Goal: Information Seeking & Learning: Learn about a topic

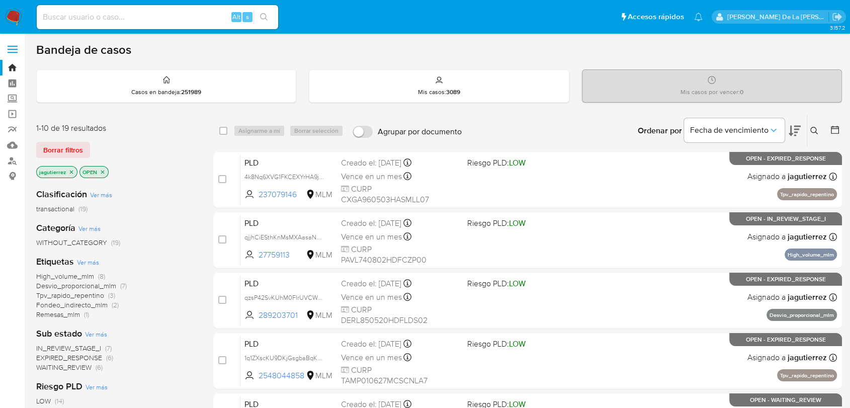
click at [70, 172] on icon "close-filter" at bounding box center [72, 172] width 4 height 4
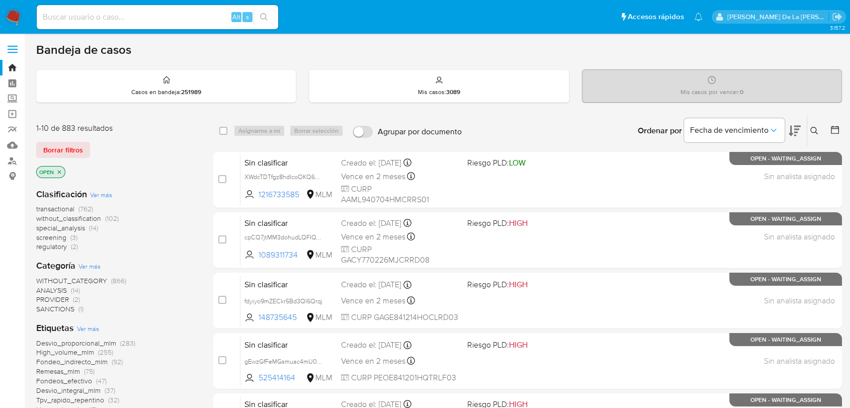
click at [58, 237] on span "screening" at bounding box center [51, 237] width 30 height 10
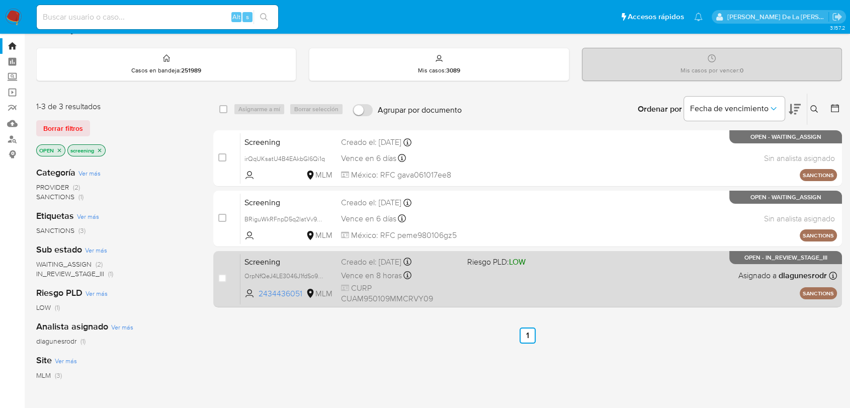
scroll to position [56, 0]
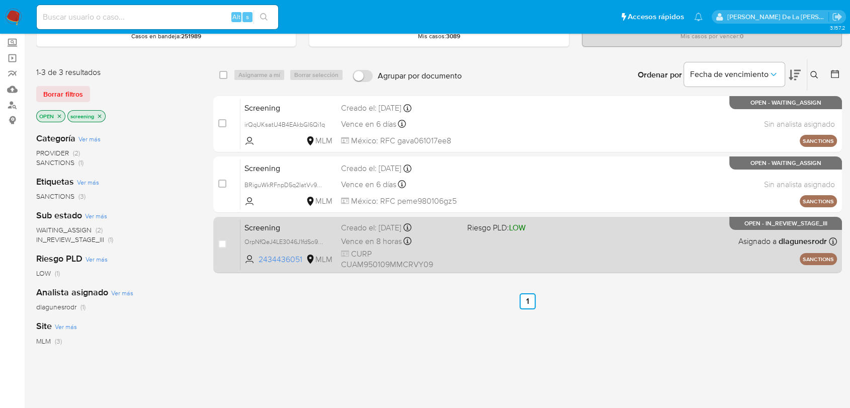
click at [574, 243] on div "Screening OrpNfQeJ4LE3046J1fdSo9YB 2434436051 MLM Riesgo PLD: LOW Creado el: 01…" at bounding box center [538, 244] width 597 height 51
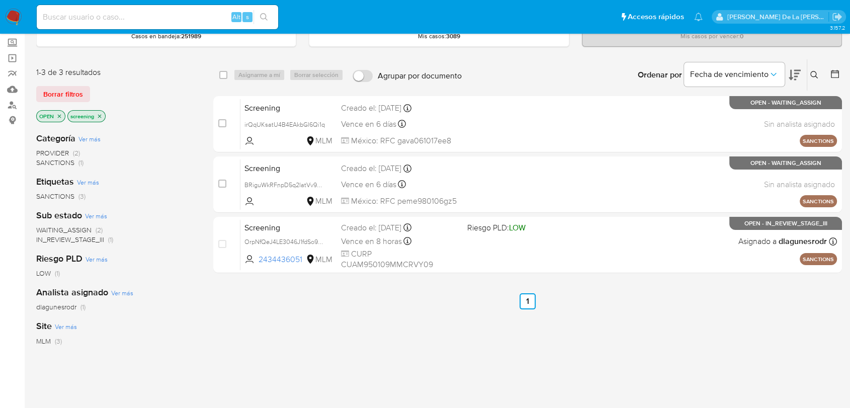
click at [58, 115] on icon "close-filter" at bounding box center [59, 116] width 6 height 6
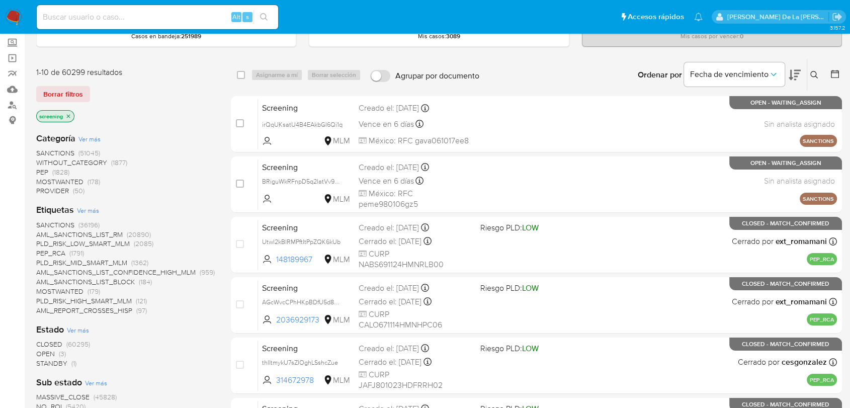
click at [49, 365] on span "STANDBY" at bounding box center [51, 363] width 31 height 10
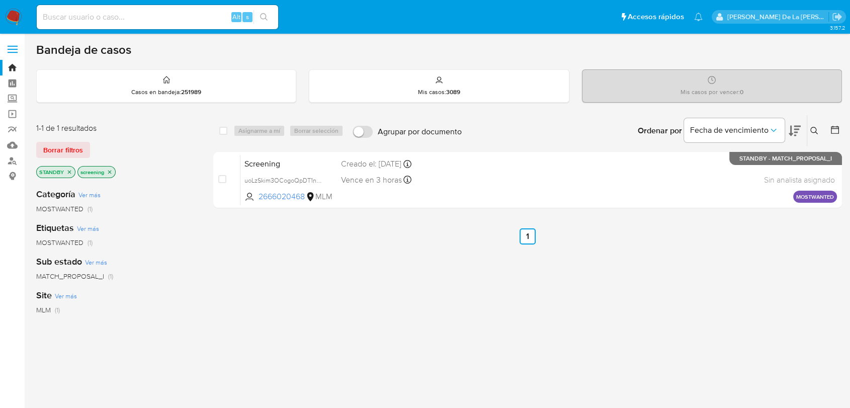
scroll to position [56, 0]
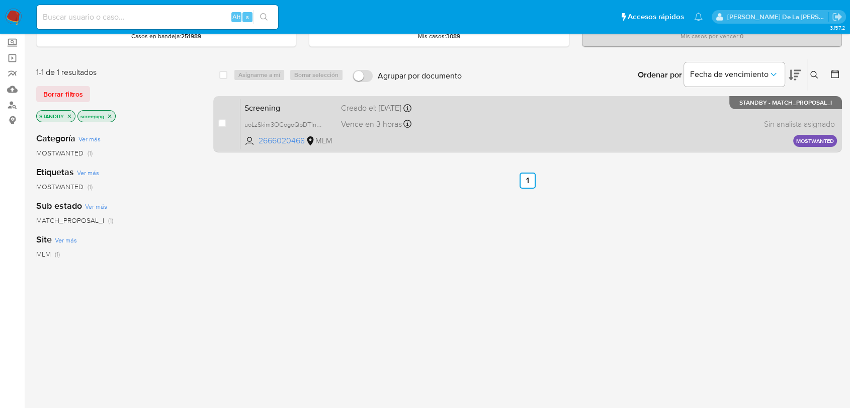
click at [479, 123] on div "Screening uoLzSkim3OCogoQpDT1nB81L 2666020468 MLM Creado el: 01/09/2025 Creado …" at bounding box center [538, 124] width 597 height 51
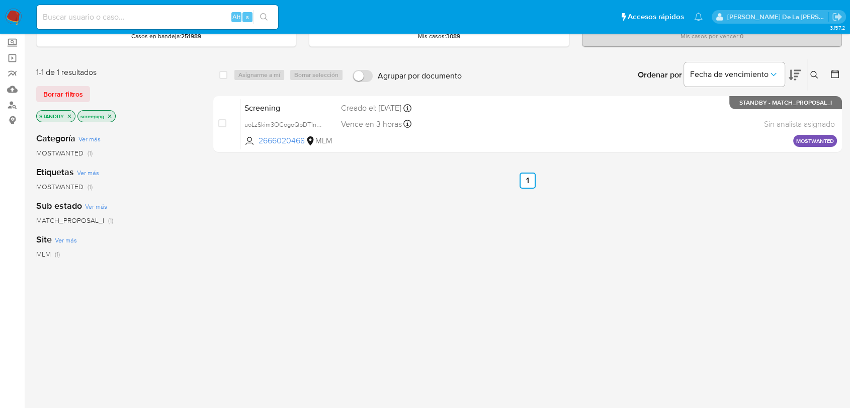
click at [58, 186] on span "MOSTWANTED" at bounding box center [59, 187] width 47 height 10
click at [68, 114] on icon "close-filter" at bounding box center [70, 116] width 4 height 4
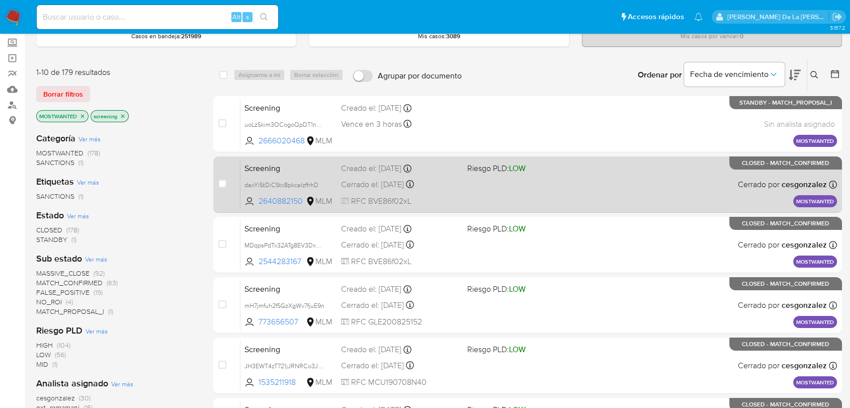
click at [639, 186] on div "Screening daxYiStDiCStc8pkcalzfhhD 2640882150 MLM Riesgo PLD: LOW Creado el: 26…" at bounding box center [538, 184] width 597 height 51
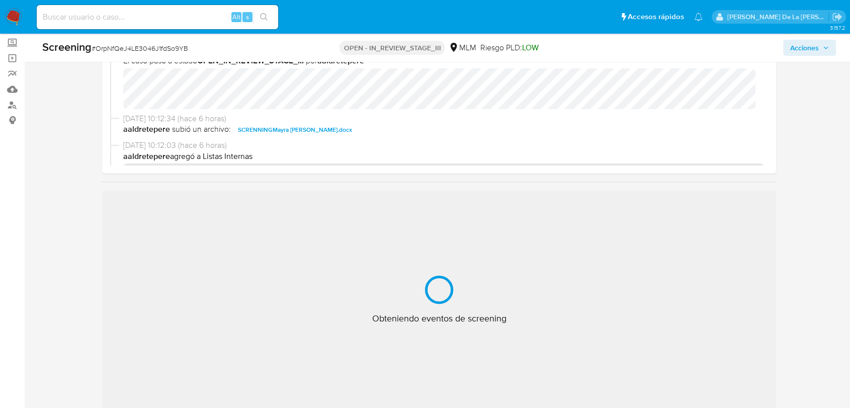
scroll to position [112, 0]
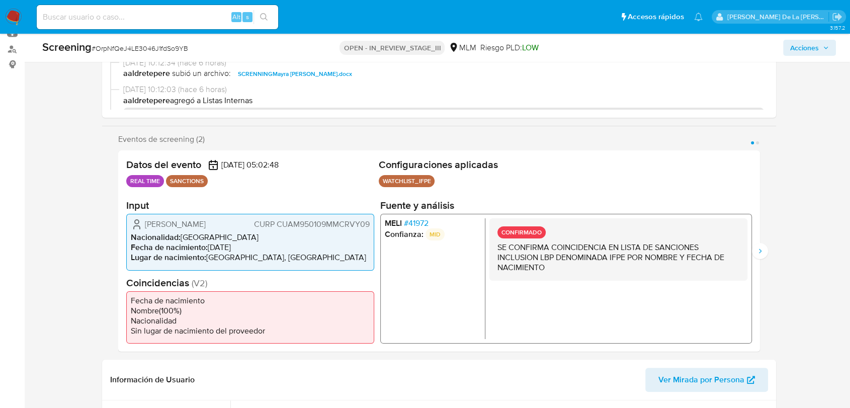
select select "10"
click at [755, 247] on button "Siguiente" at bounding box center [760, 251] width 16 height 16
click at [117, 247] on icon "Anterior" at bounding box center [118, 251] width 8 height 8
click at [420, 222] on span "# 41972" at bounding box center [416, 223] width 25 height 10
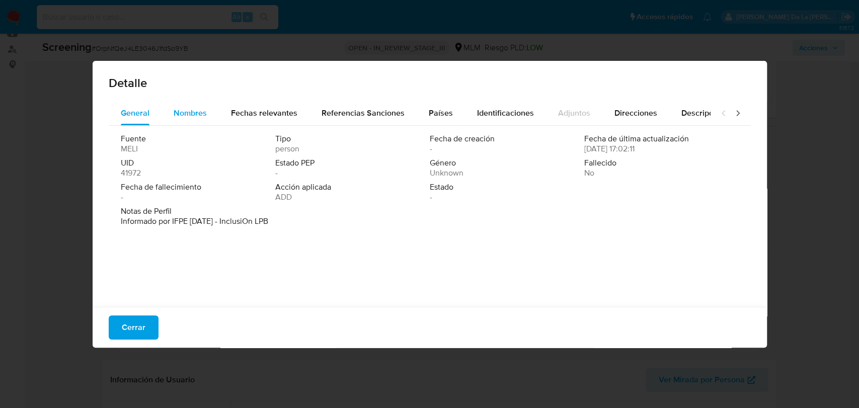
drag, startPoint x: 173, startPoint y: 90, endPoint x: 177, endPoint y: 102, distance: 12.2
click at [175, 94] on div "Detalle" at bounding box center [430, 81] width 674 height 40
click at [185, 113] on span "Nombres" at bounding box center [190, 113] width 33 height 12
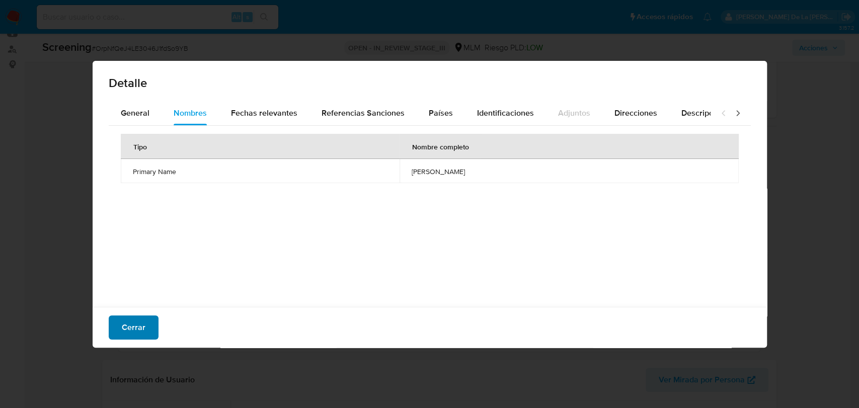
click at [127, 333] on span "Cerrar" at bounding box center [134, 327] width 24 height 22
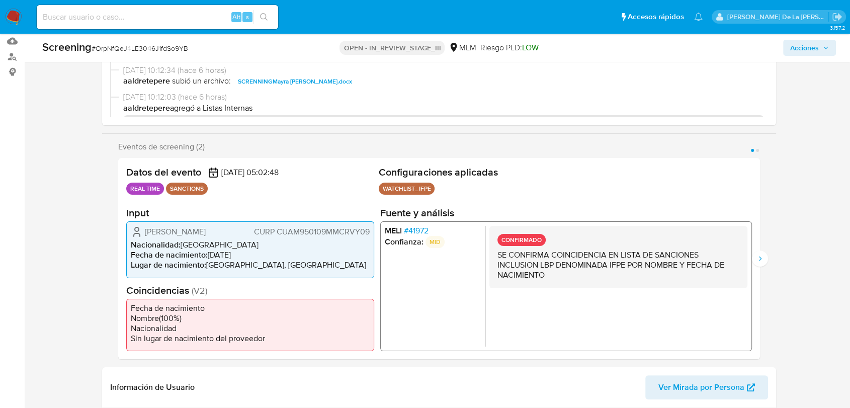
scroll to position [0, 0]
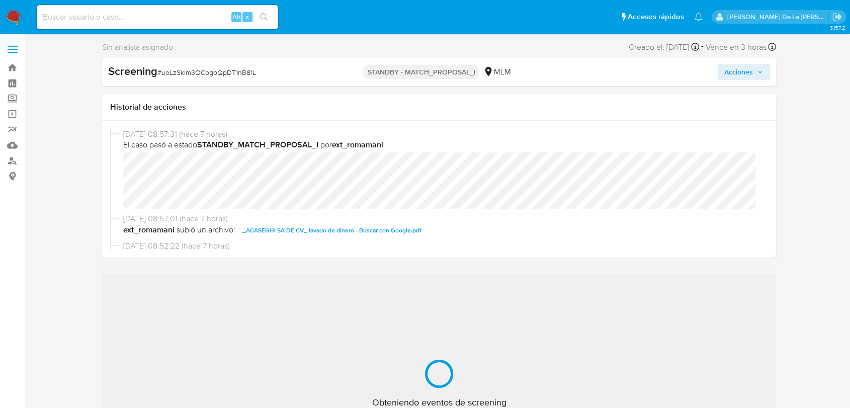
select select "10"
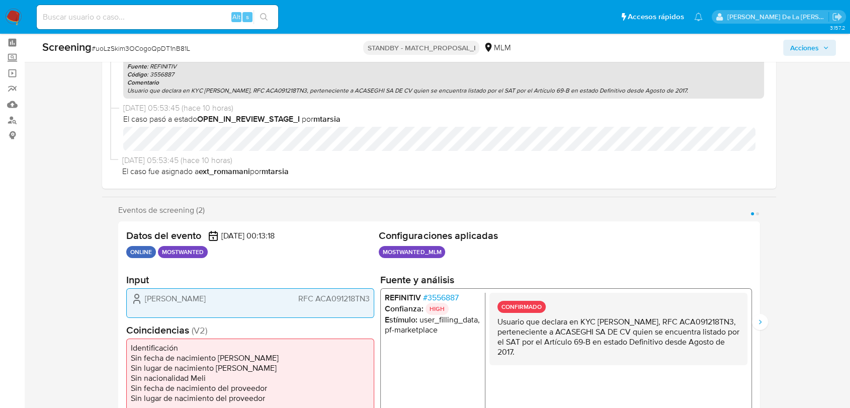
scroll to position [112, 0]
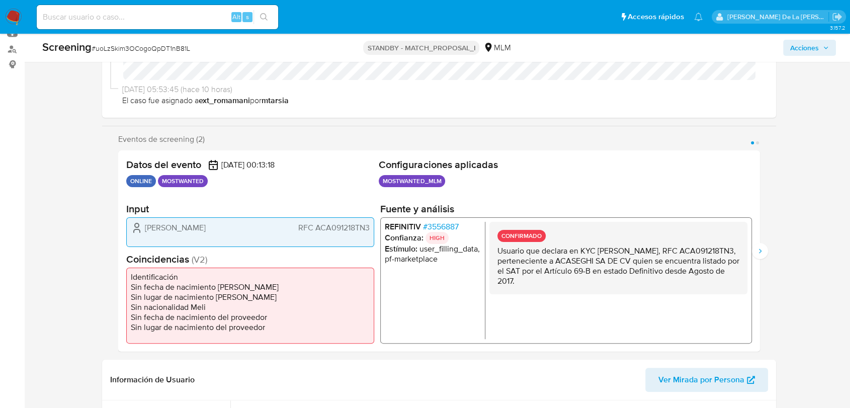
click at [436, 226] on span "# 3556887" at bounding box center [441, 226] width 36 height 10
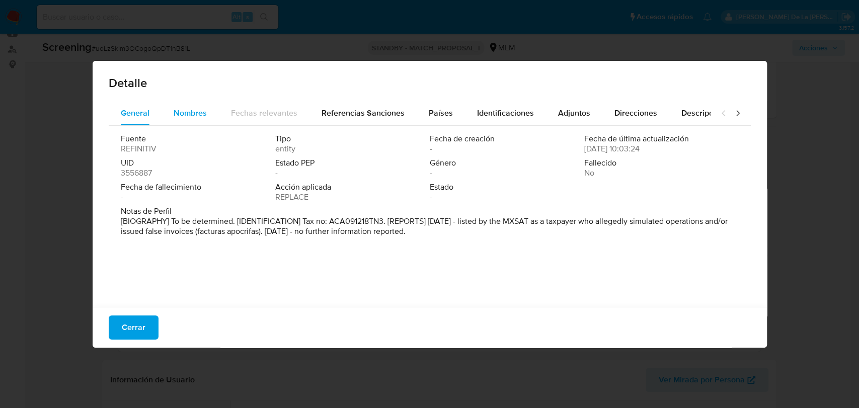
click at [208, 114] on button "Nombres" at bounding box center [189, 113] width 57 height 24
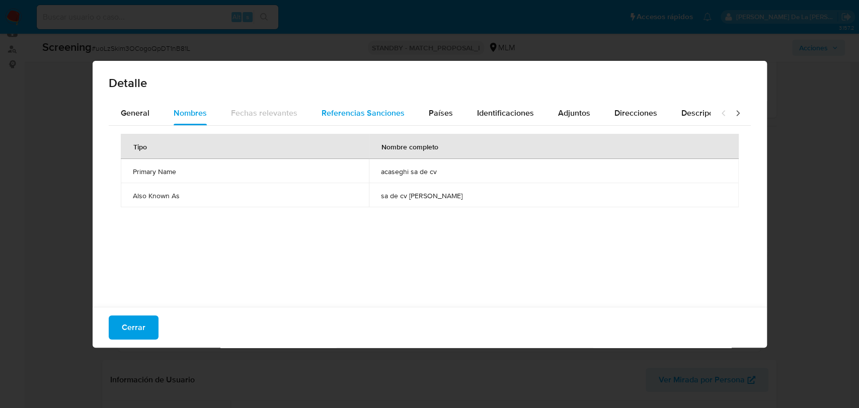
click at [374, 114] on span "Referencias Sanciones" at bounding box center [362, 113] width 83 height 12
click at [182, 121] on div "Nombres" at bounding box center [190, 113] width 33 height 24
click at [113, 308] on div "Cerrar" at bounding box center [430, 327] width 674 height 41
click at [120, 320] on button "Cerrar" at bounding box center [134, 327] width 50 height 24
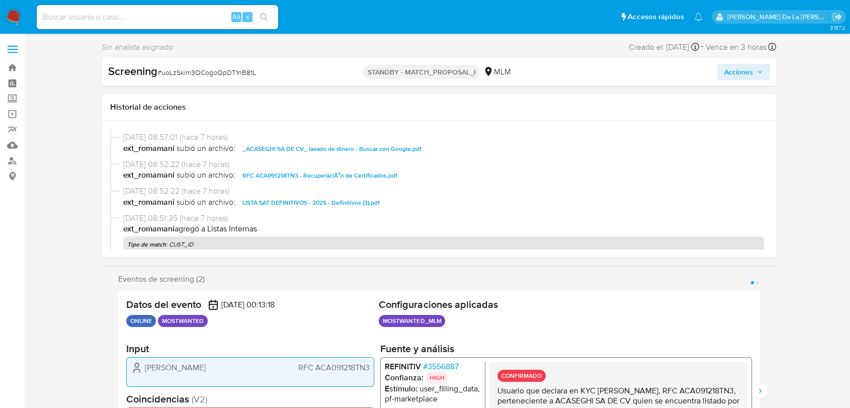
scroll to position [0, 0]
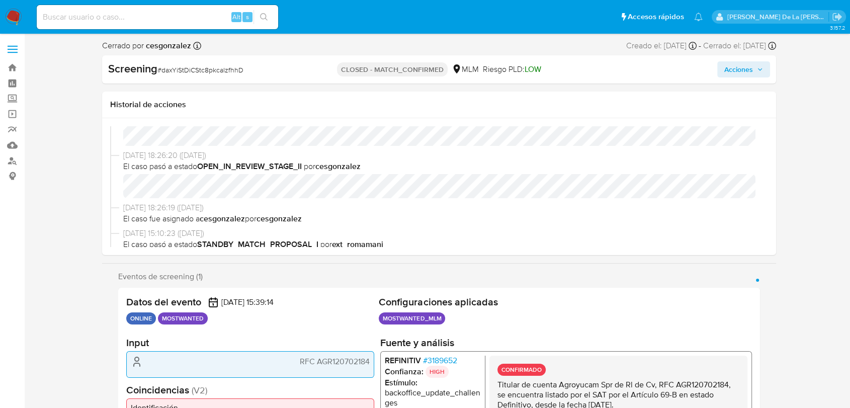
scroll to position [112, 0]
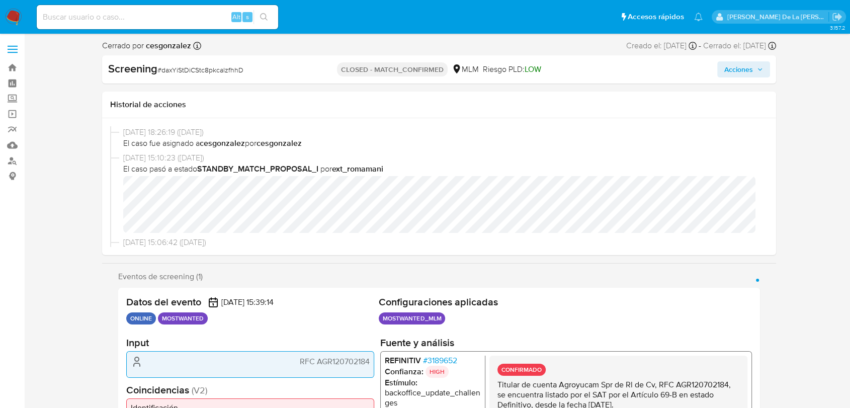
select select "10"
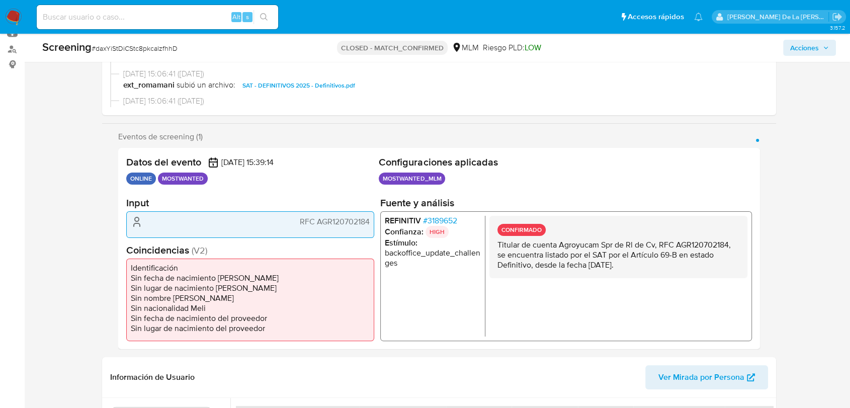
click at [434, 217] on span "# 3189652" at bounding box center [440, 221] width 34 height 10
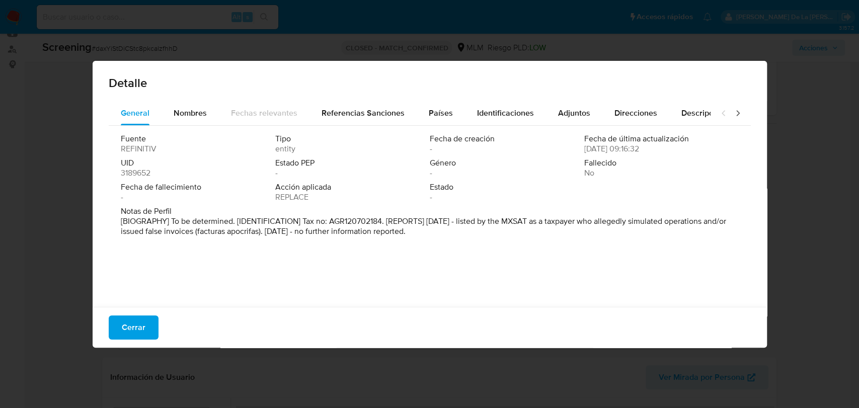
drag, startPoint x: 149, startPoint y: 334, endPoint x: 161, endPoint y: 306, distance: 30.6
click at [149, 333] on button "Cerrar" at bounding box center [134, 327] width 50 height 24
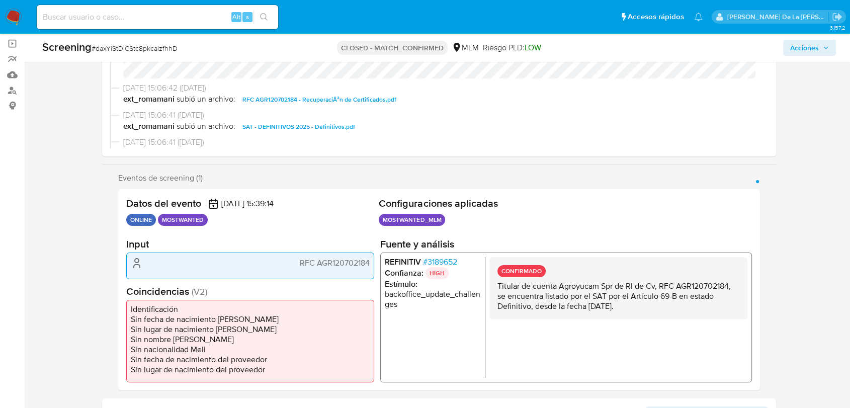
scroll to position [0, 0]
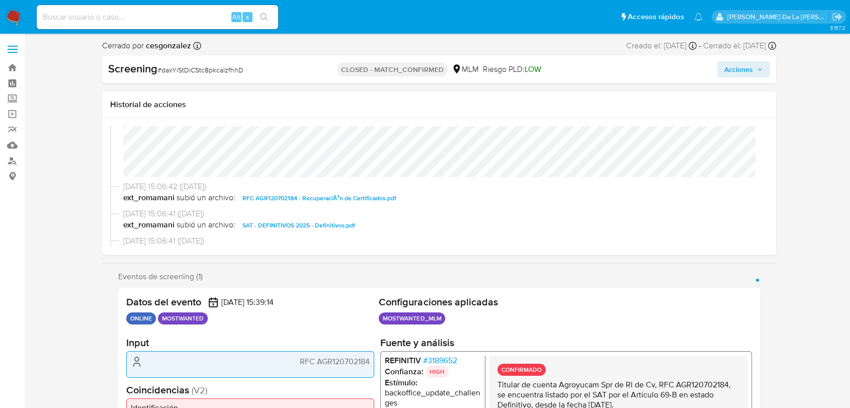
click at [188, 73] on span "# daxYiStDiCStc8pkcalzfhhD" at bounding box center [200, 70] width 86 height 10
copy span "daxYiStDiCStc8pkcalzfhhD"
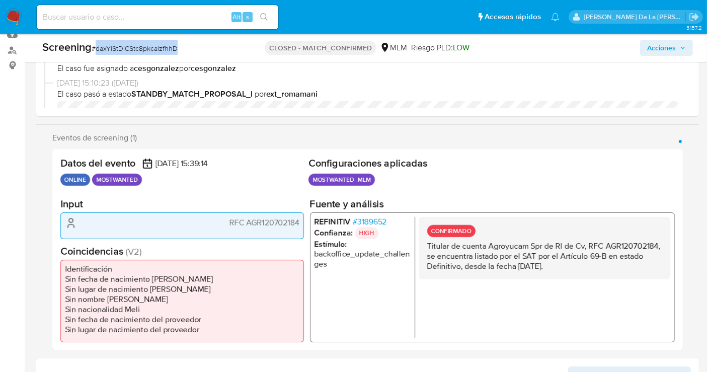
scroll to position [112, 0]
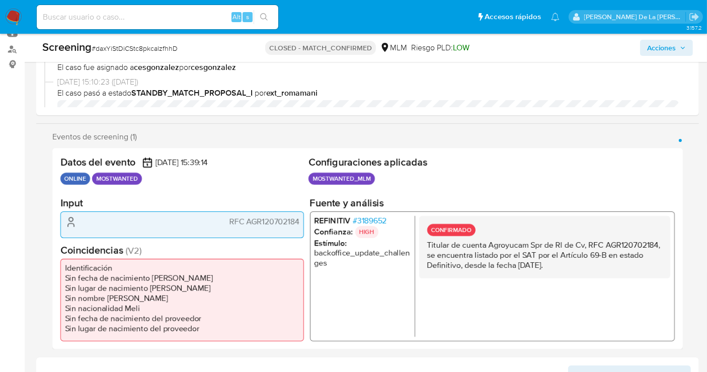
drag, startPoint x: 506, startPoint y: 251, endPoint x: 591, endPoint y: 265, distance: 85.8
click at [591, 265] on p "Titular de cuenta Agroyucam Spr de Rl de Cv, RFC AGR120702184, se encuentra lis…" at bounding box center [544, 255] width 235 height 30
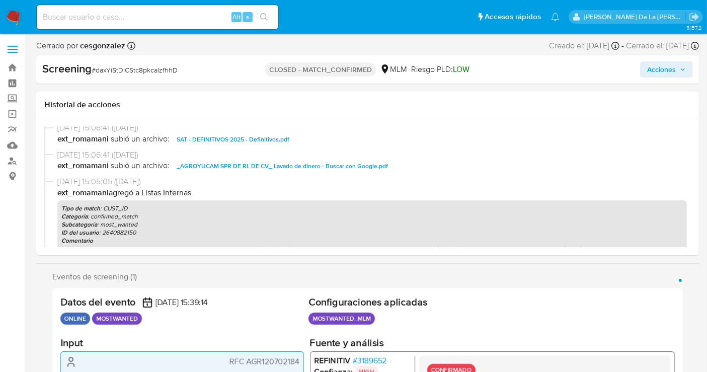
scroll to position [279, 0]
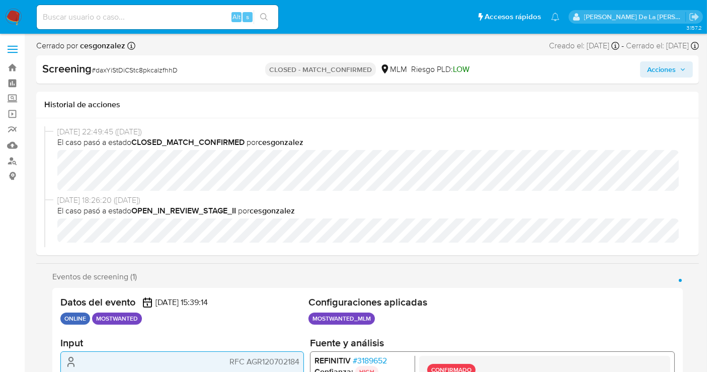
select select "10"
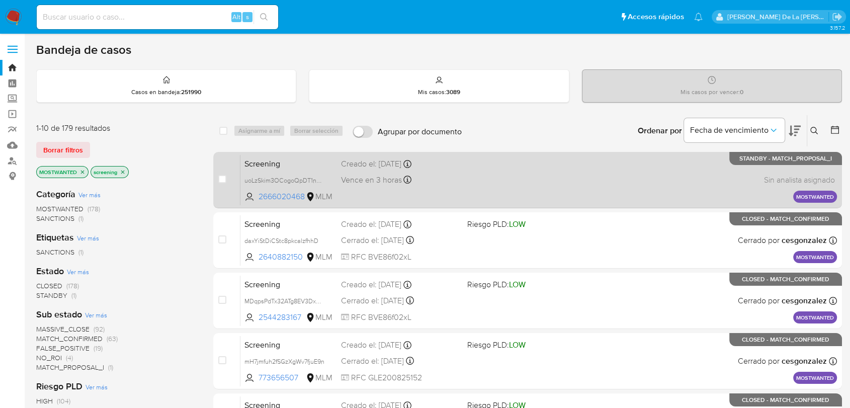
drag, startPoint x: 578, startPoint y: 179, endPoint x: 565, endPoint y: 185, distance: 13.9
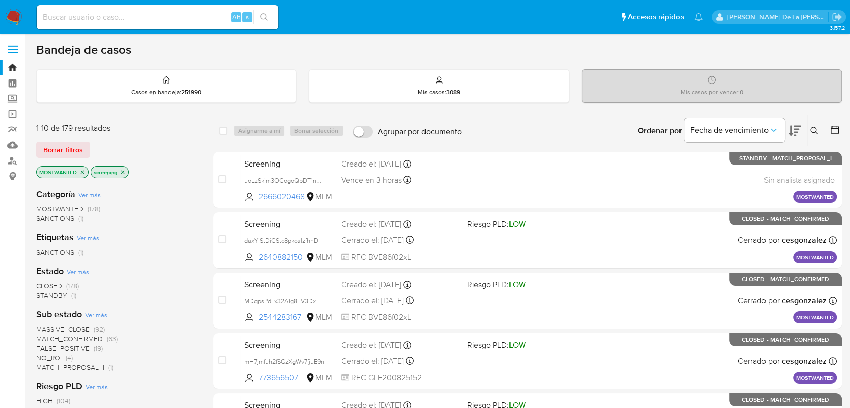
click at [531, 119] on div "Ordenar por Fecha de vencimiento No es posible ordenar los resultados mientras …" at bounding box center [654, 130] width 375 height 31
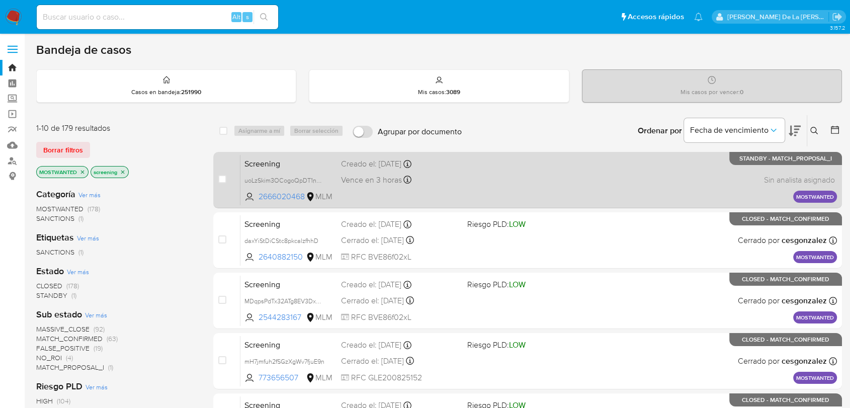
click at [547, 177] on div "Screening uoLzSkim3OCogoQpDT1nB81L 2666020468 MLM Creado el: 01/09/2025 Creado …" at bounding box center [538, 179] width 597 height 51
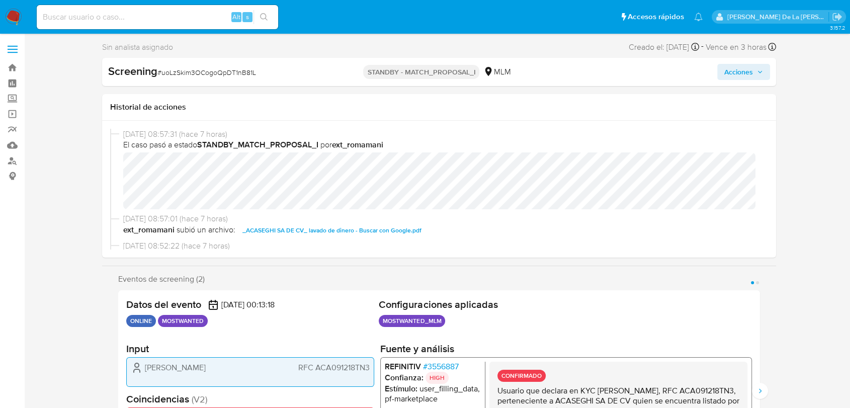
select select "10"
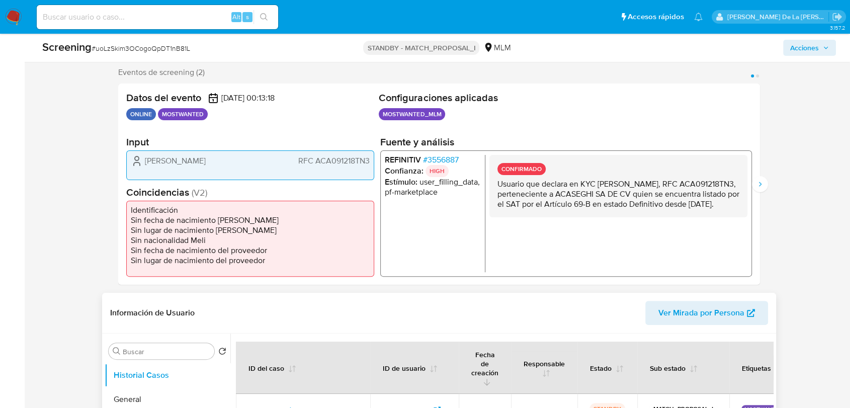
scroll to position [223, 0]
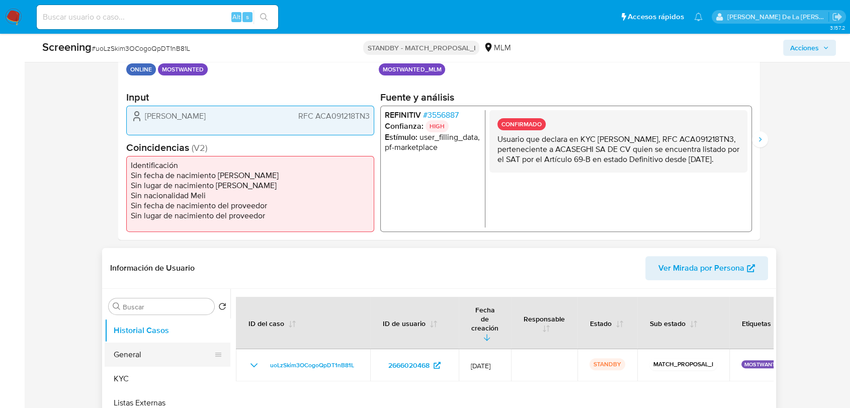
click at [135, 350] on button "General" at bounding box center [164, 355] width 118 height 24
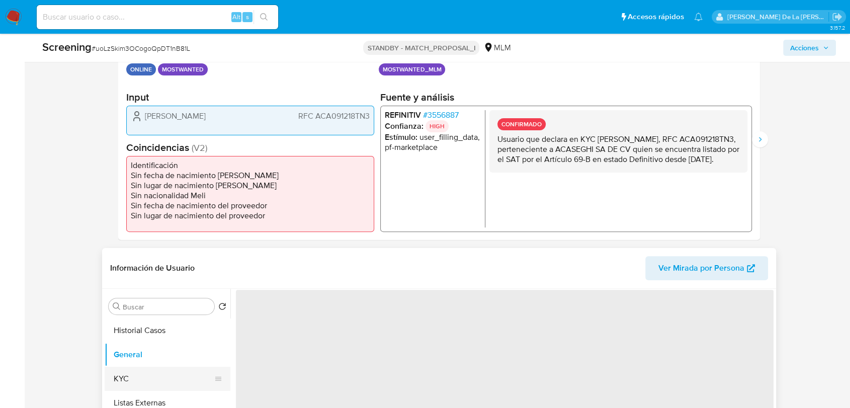
click at [138, 373] on button "KYC" at bounding box center [164, 379] width 118 height 24
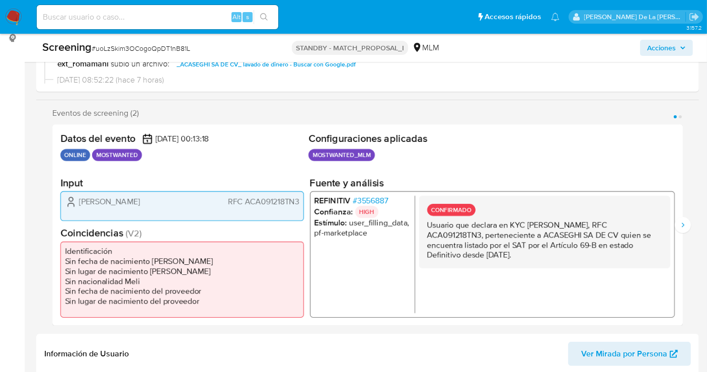
scroll to position [168, 0]
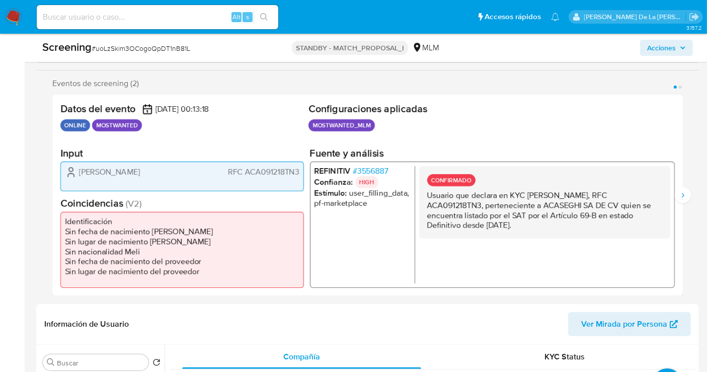
click at [364, 170] on span "# 3556887" at bounding box center [371, 170] width 36 height 10
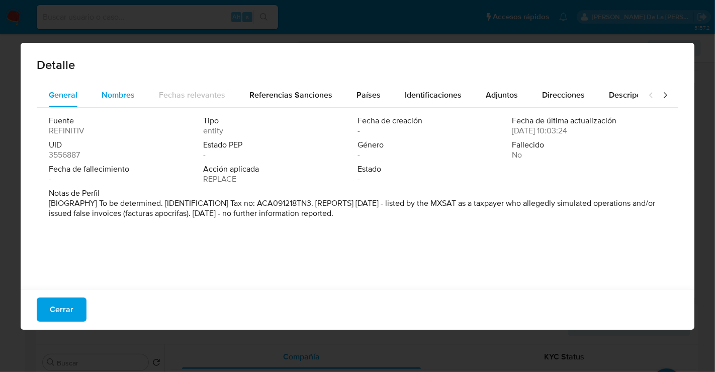
click at [106, 89] on span "Nombres" at bounding box center [118, 95] width 33 height 12
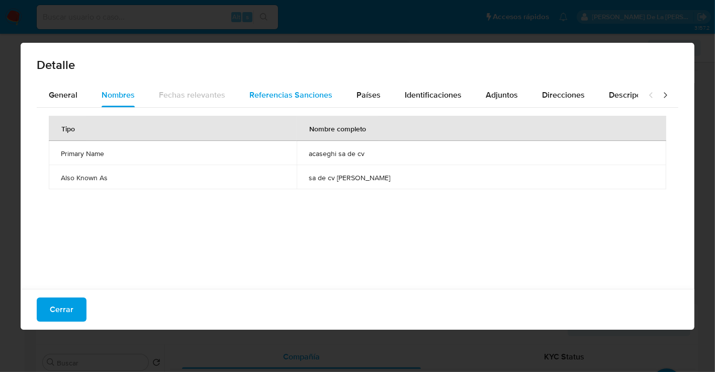
click at [259, 84] on div "Referencias Sanciones" at bounding box center [290, 95] width 83 height 24
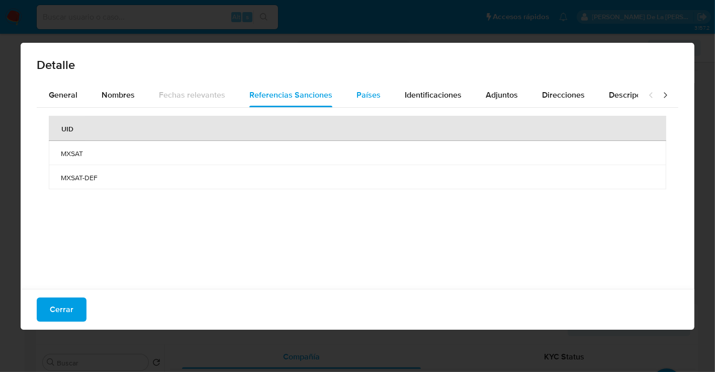
click at [361, 96] on span "Países" at bounding box center [369, 95] width 24 height 12
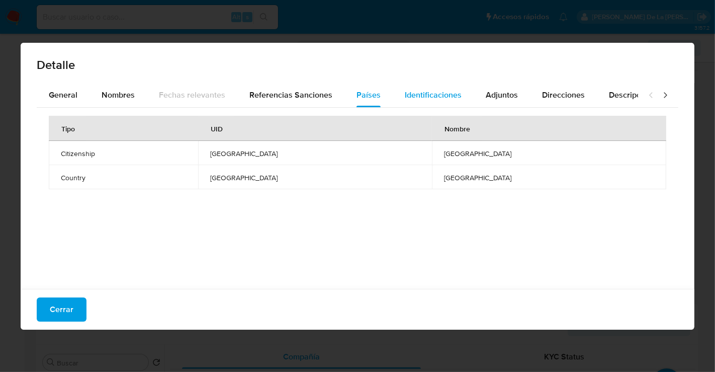
click at [416, 92] on span "Identificaciones" at bounding box center [433, 95] width 57 height 12
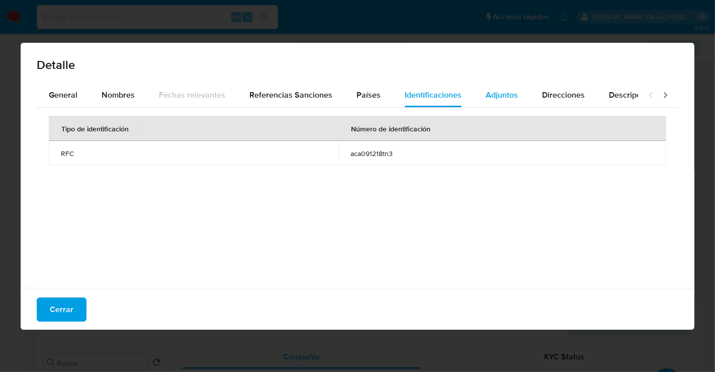
click at [480, 93] on button "Adjuntos" at bounding box center [502, 95] width 56 height 24
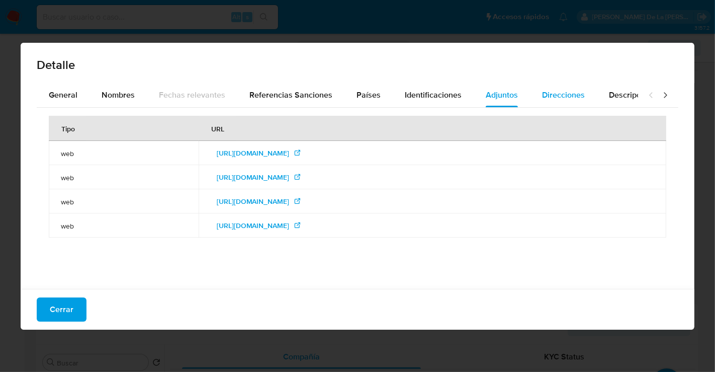
click at [549, 95] on span "Direcciones" at bounding box center [563, 95] width 43 height 12
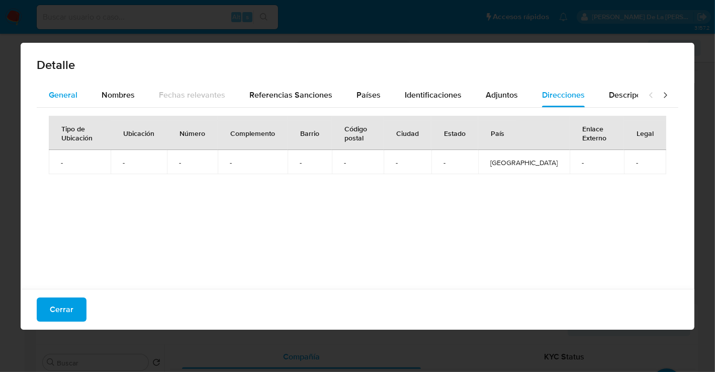
click at [79, 92] on button "General" at bounding box center [63, 95] width 53 height 24
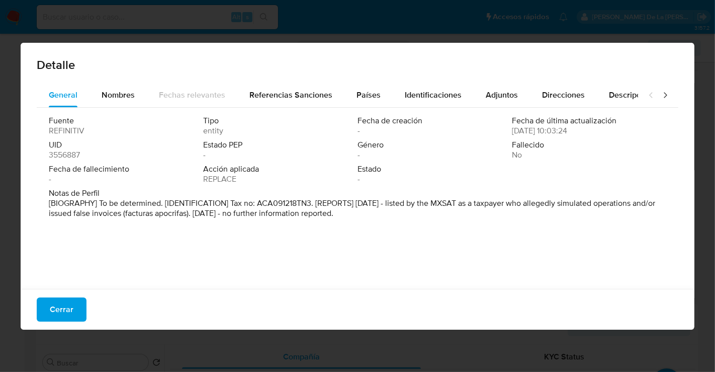
click at [99, 313] on div "Cerrar" at bounding box center [358, 309] width 674 height 41
click at [77, 305] on button "Cerrar" at bounding box center [62, 309] width 50 height 24
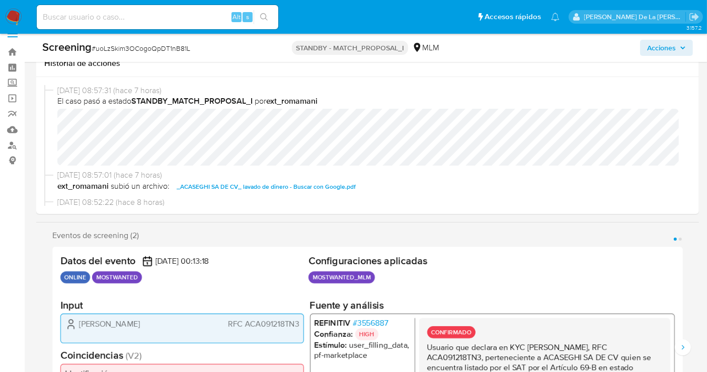
scroll to position [0, 0]
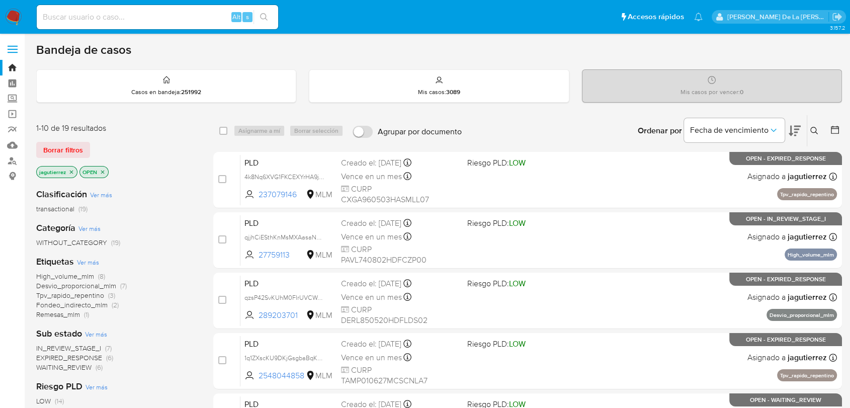
click at [62, 348] on span "IN_REVIEW_STAGE_I" at bounding box center [68, 348] width 65 height 10
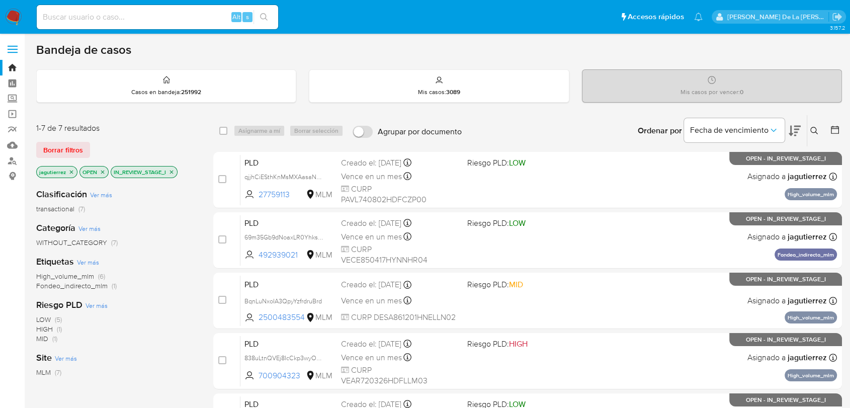
click at [56, 277] on span "High_volume_mlm" at bounding box center [65, 276] width 58 height 10
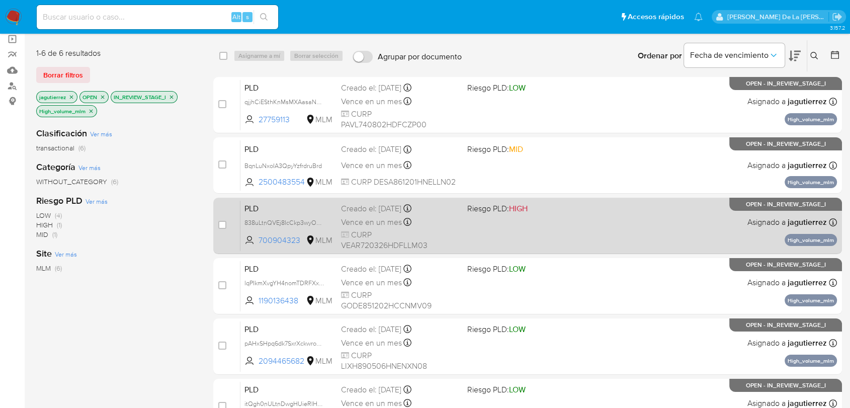
scroll to position [56, 0]
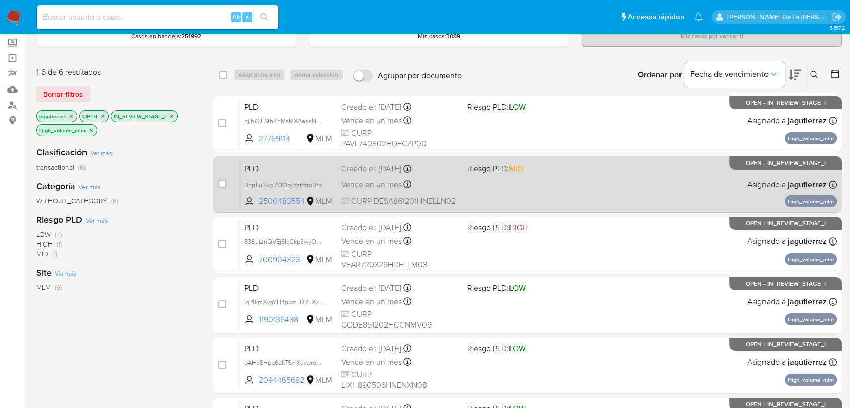
click at [520, 183] on div "PLD BqnLuNxoIA3QpyYzfrdruBrd 2500483554 MLM Riesgo PLD: MID Creado el: 12/08/20…" at bounding box center [538, 184] width 597 height 51
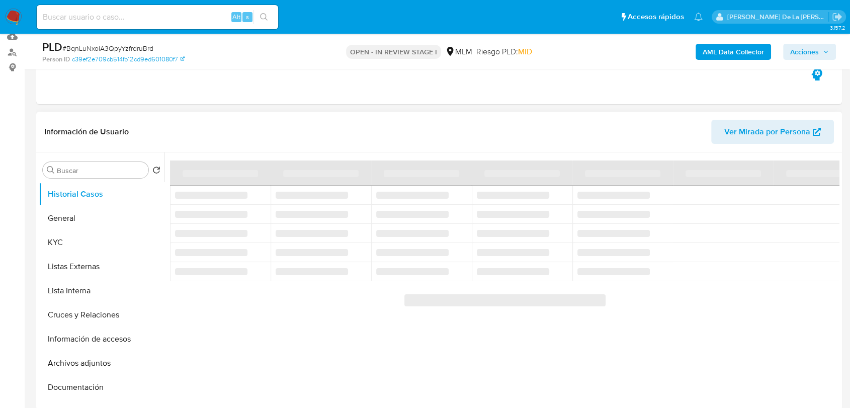
scroll to position [112, 0]
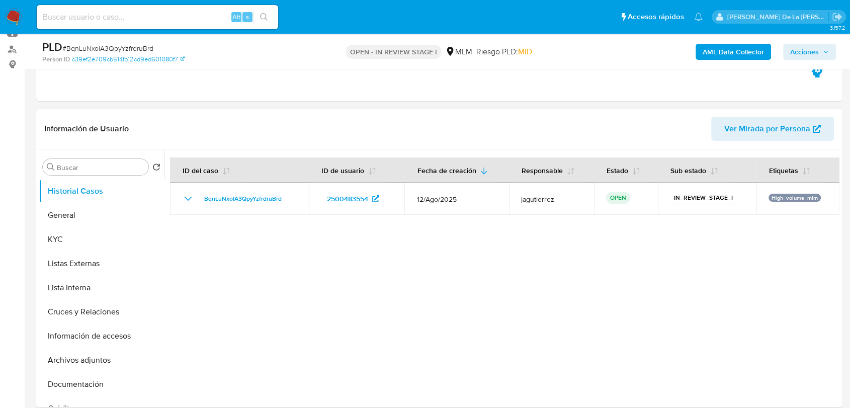
select select "10"
click at [92, 231] on button "KYC" at bounding box center [98, 239] width 118 height 24
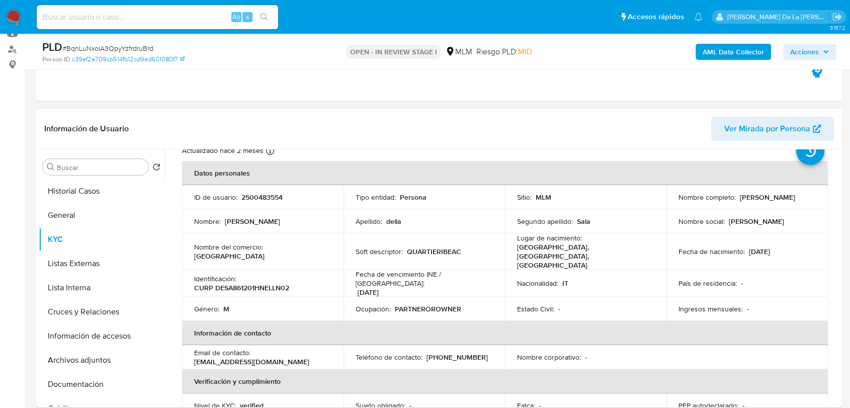
scroll to position [56, 0]
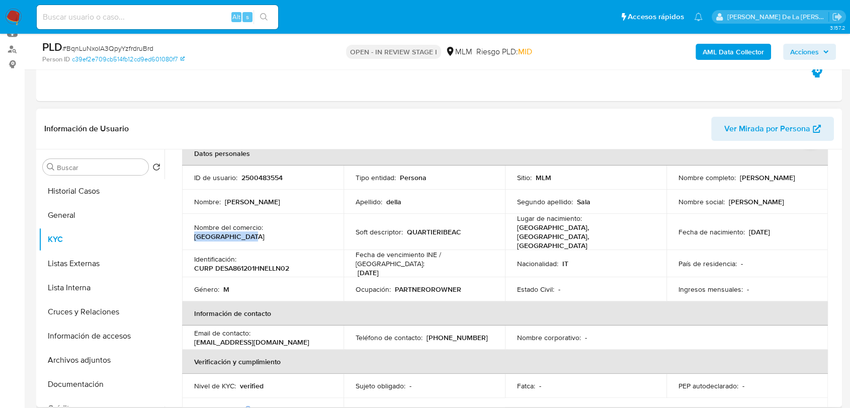
drag, startPoint x: 267, startPoint y: 225, endPoint x: 314, endPoint y: 227, distance: 47.3
click at [265, 232] on p "[GEOGRAPHIC_DATA]" at bounding box center [229, 236] width 70 height 9
drag, startPoint x: 736, startPoint y: 178, endPoint x: 800, endPoint y: 179, distance: 63.9
click at [800, 179] on div "Nombre completo : [PERSON_NAME]" at bounding box center [747, 177] width 137 height 9
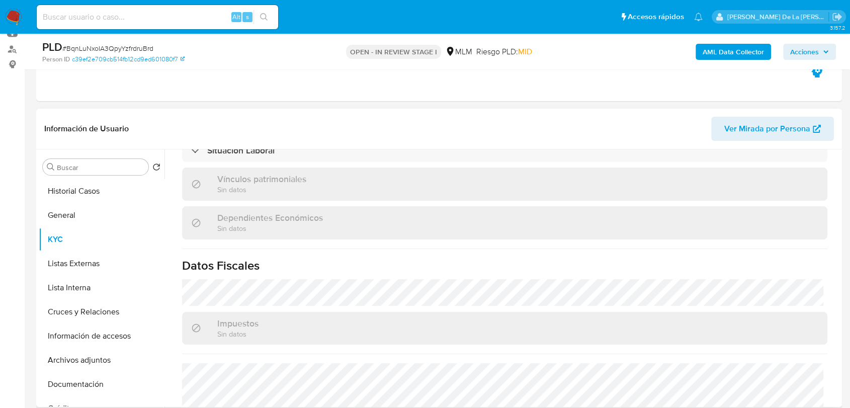
scroll to position [632, 0]
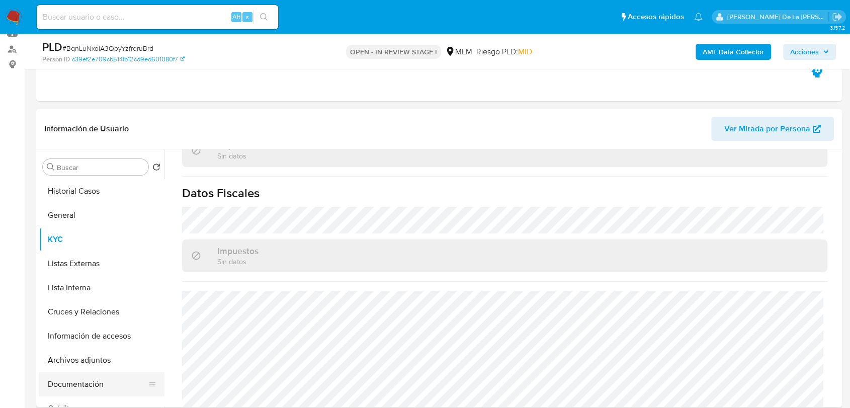
click at [91, 391] on button "Documentación" at bounding box center [98, 384] width 118 height 24
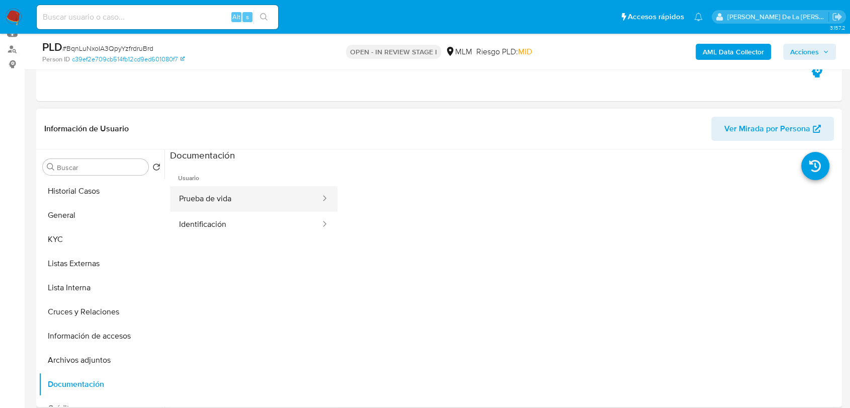
click at [229, 208] on button "Prueba de vida" at bounding box center [245, 199] width 151 height 26
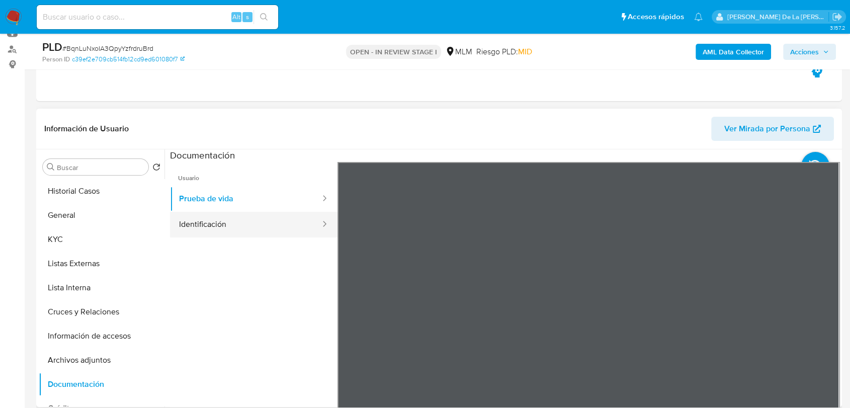
click at [294, 221] on button "Identificación" at bounding box center [245, 225] width 151 height 26
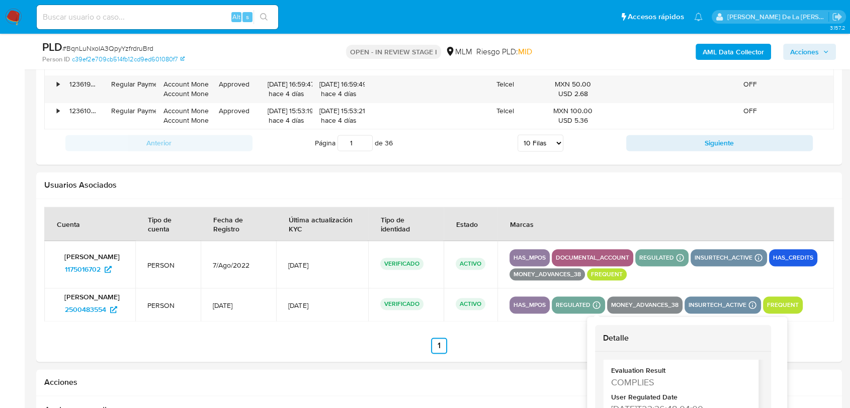
scroll to position [49, 0]
